Goal: Task Accomplishment & Management: Manage account settings

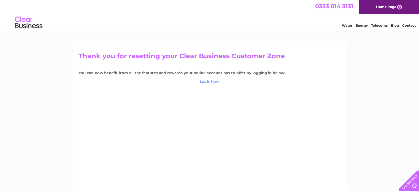
click at [210, 81] on link "Log in Now" at bounding box center [209, 82] width 19 height 4
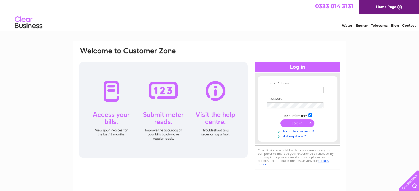
type input "lynne@theglassboxcompany.com"
click at [293, 124] on input "submit" at bounding box center [297, 123] width 34 height 8
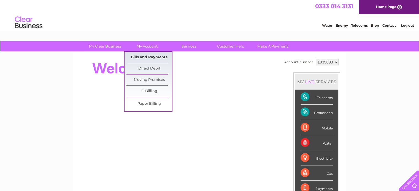
click at [144, 56] on link "Bills and Payments" at bounding box center [148, 57] width 45 height 11
